Goal: Register for event/course

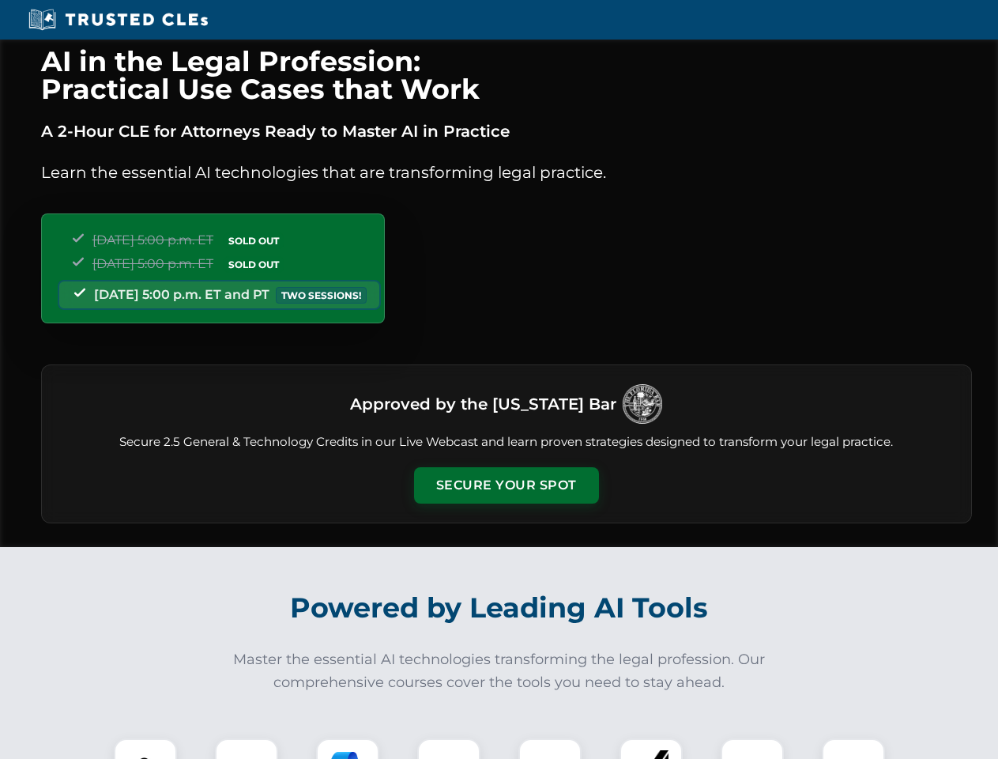
click at [506, 485] on button "Secure Your Spot" at bounding box center [506, 485] width 185 height 36
click at [145, 749] on img at bounding box center [146, 770] width 46 height 46
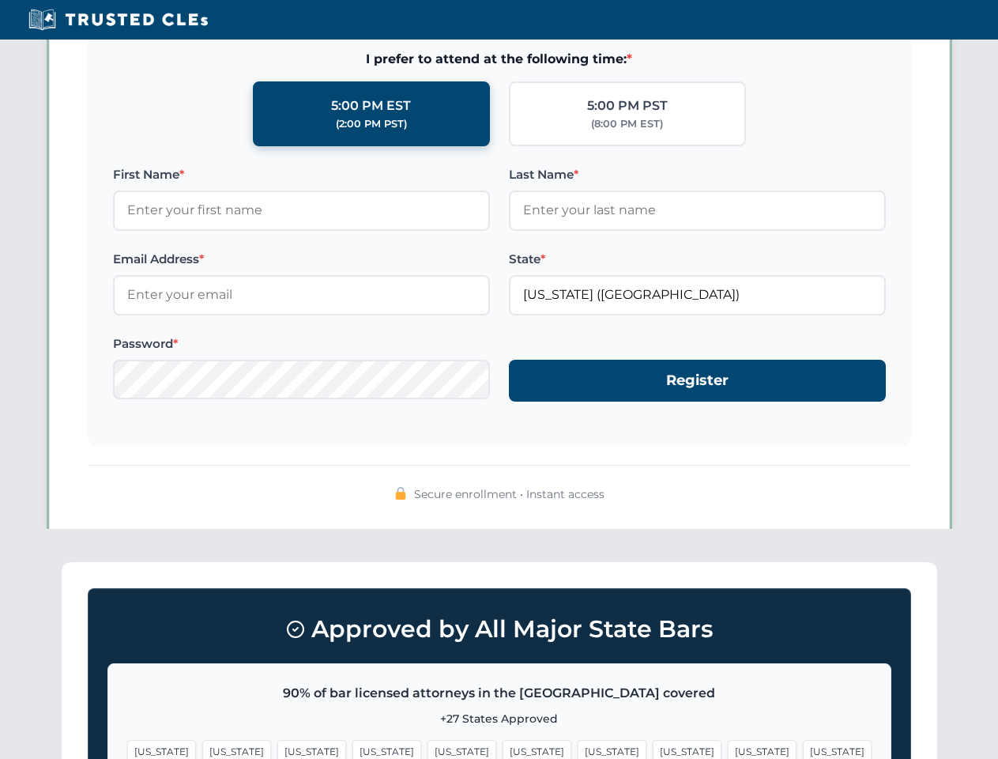
click at [578, 749] on span "[US_STATE]" at bounding box center [612, 751] width 69 height 23
click at [728, 749] on span "[US_STATE]" at bounding box center [762, 751] width 69 height 23
